Goal: Register for event/course

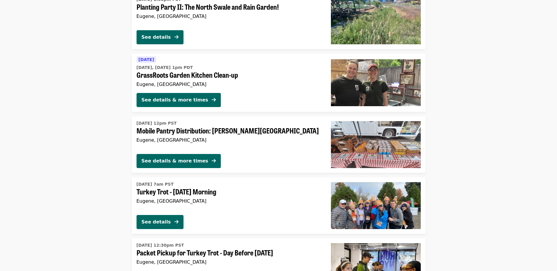
scroll to position [851, 0]
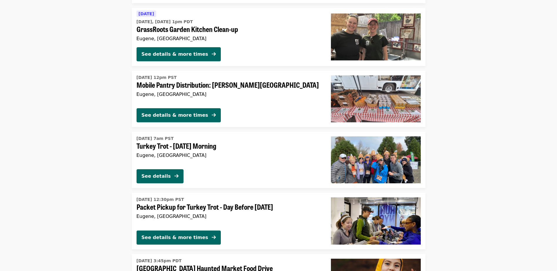
click at [229, 87] on span "Mobile Pantry Distribution: [PERSON_NAME][GEOGRAPHIC_DATA]" at bounding box center [228, 85] width 185 height 9
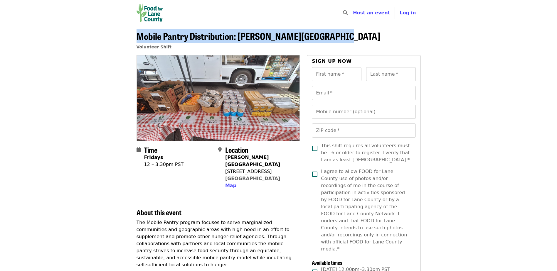
drag, startPoint x: 137, startPoint y: 37, endPoint x: 340, endPoint y: 41, distance: 202.6
click at [340, 41] on header "Mobile Pantry Distribution: [PERSON_NAME][GEOGRAPHIC_DATA] Volunteer Shift" at bounding box center [278, 43] width 284 height 24
drag, startPoint x: 340, startPoint y: 41, endPoint x: 313, endPoint y: 36, distance: 26.8
copy span "Mobile Pantry Distribution: [PERSON_NAME][GEOGRAPHIC_DATA]"
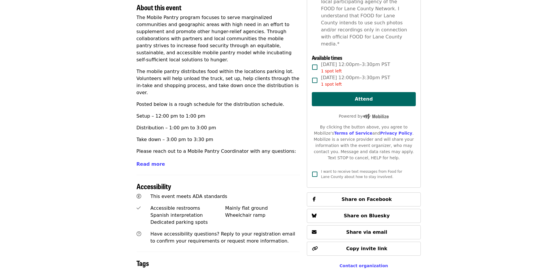
scroll to position [205, 0]
click at [154, 161] on span "Read more" at bounding box center [150, 164] width 28 height 6
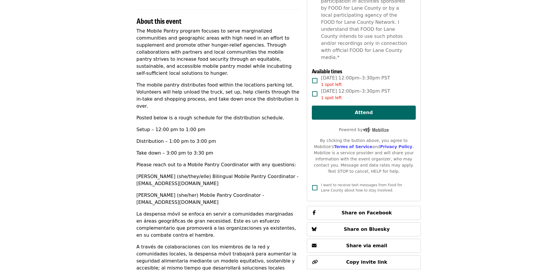
scroll to position [117, 0]
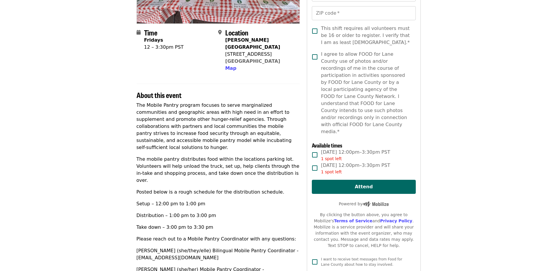
drag, startPoint x: 391, startPoint y: 137, endPoint x: 346, endPoint y: 139, distance: 45.0
click at [346, 149] on label "[DATE] 12:00pm–3:30pm PST 1 spot left" at bounding box center [359, 155] width 102 height 13
copy span "12:00pm–3:30pm PST"
drag, startPoint x: 392, startPoint y: 150, endPoint x: 328, endPoint y: 152, distance: 63.7
click at [328, 162] on label "[DATE] 12:00pm–3:30pm PST 1 spot left" at bounding box center [359, 168] width 102 height 13
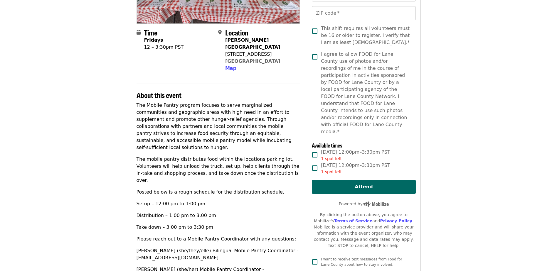
drag, startPoint x: 328, startPoint y: 152, endPoint x: 332, endPoint y: 152, distance: 3.6
copy span "[DATE] 12:00pm–3:30pm PST"
click at [391, 149] on label "[DATE] 12:00pm–3:30pm PST 1 spot left" at bounding box center [359, 155] width 102 height 13
drag, startPoint x: 391, startPoint y: 137, endPoint x: 323, endPoint y: 139, distance: 67.5
click at [323, 149] on label "[DATE] 12:00pm–3:30pm PST 1 spot left" at bounding box center [359, 155] width 102 height 13
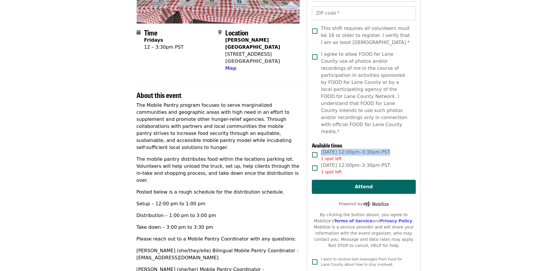
copy span "[DATE] 12:00pm–3:30pm PST"
drag, startPoint x: 390, startPoint y: 150, endPoint x: 321, endPoint y: 151, distance: 69.0
click at [321, 162] on label "[DATE] 12:00pm–3:30pm PST 1 spot left" at bounding box center [359, 168] width 102 height 13
copy span "[DATE] 12:00pm–3:30pm PST"
drag, startPoint x: 225, startPoint y: 48, endPoint x: 265, endPoint y: 53, distance: 40.6
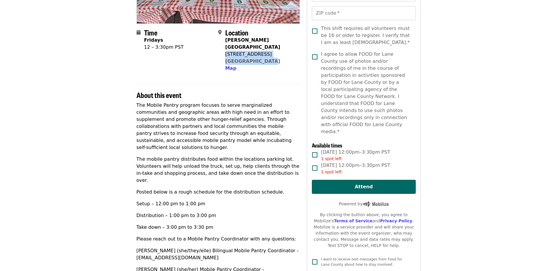
click at [265, 53] on div "[PERSON_NAME][GEOGRAPHIC_DATA] [STREET_ADDRESS] Map" at bounding box center [260, 54] width 70 height 35
drag, startPoint x: 265, startPoint y: 53, endPoint x: 261, endPoint y: 52, distance: 4.4
copy span "[STREET_ADDRESS]"
